Goal: Check status: Check status

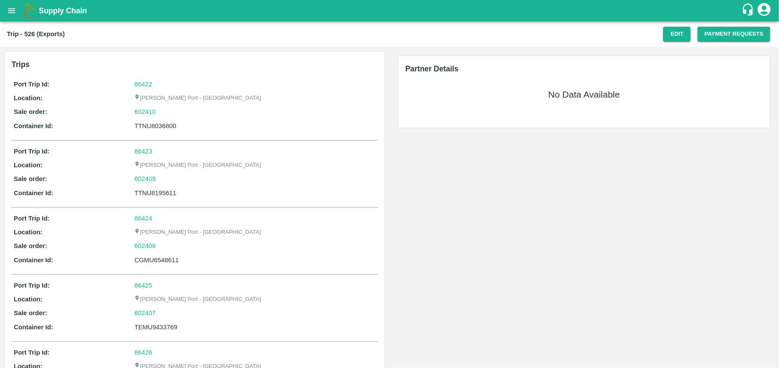
click at [165, 124] on div "TTNU8036800" at bounding box center [254, 125] width 241 height 9
copy div "TTNU8036800"
drag, startPoint x: 164, startPoint y: 112, endPoint x: 131, endPoint y: 113, distance: 33.1
click at [131, 113] on div "Sale order: 602410" at bounding box center [195, 111] width 362 height 9
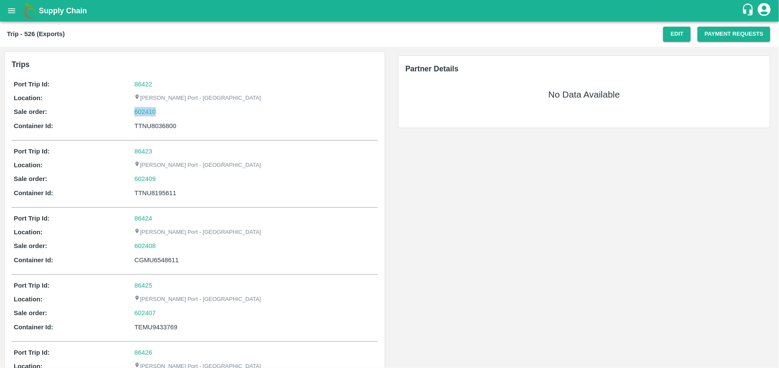
copy div "602410"
click at [131, 113] on p "Sale order:" at bounding box center [74, 111] width 120 height 9
drag, startPoint x: 131, startPoint y: 113, endPoint x: 164, endPoint y: 127, distance: 35.8
click at [164, 127] on div "Port Trip Id: 86422 Location: Jawaharlal Nehru Port - Nhava Sheva Sale order: 6…" at bounding box center [195, 107] width 366 height 60
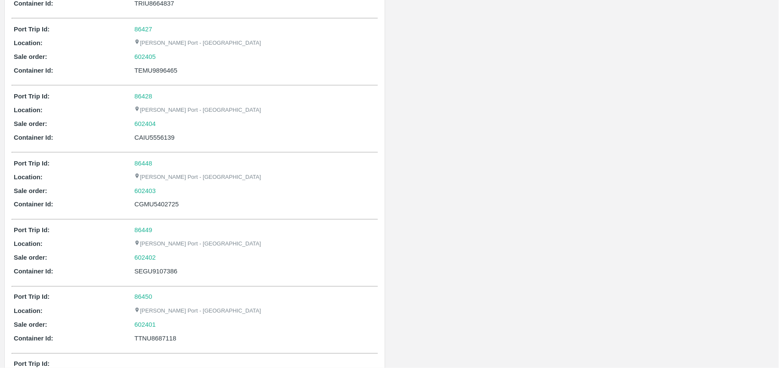
scroll to position [390, 0]
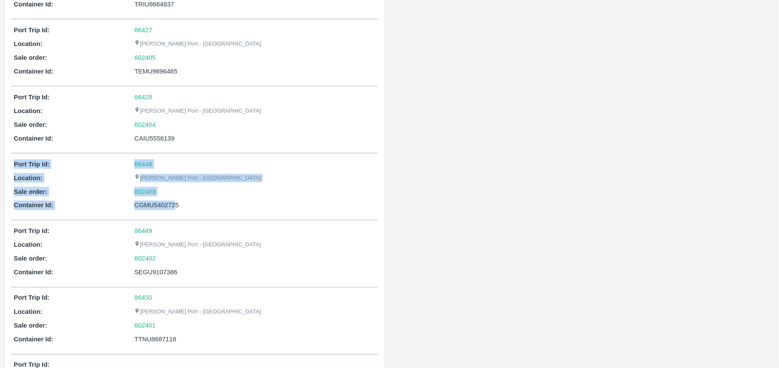
drag, startPoint x: 176, startPoint y: 145, endPoint x: 176, endPoint y: 213, distance: 68.4
click at [176, 213] on div "Trips Port Trip Id: 86422 Location: Jawaharlal Nehru Port - Nhava Sheva Sale or…" at bounding box center [195, 347] width 380 height 1371
click at [176, 213] on div "Port Trip Id: 86448 Location: Jawaharlal Nehru Port - Nhava Sheva Sale order: 6…" at bounding box center [195, 188] width 366 height 60
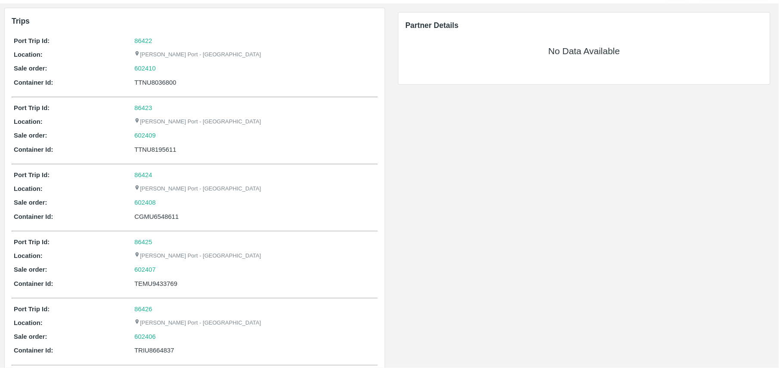
scroll to position [0, 0]
